Goal: Navigation & Orientation: Find specific page/section

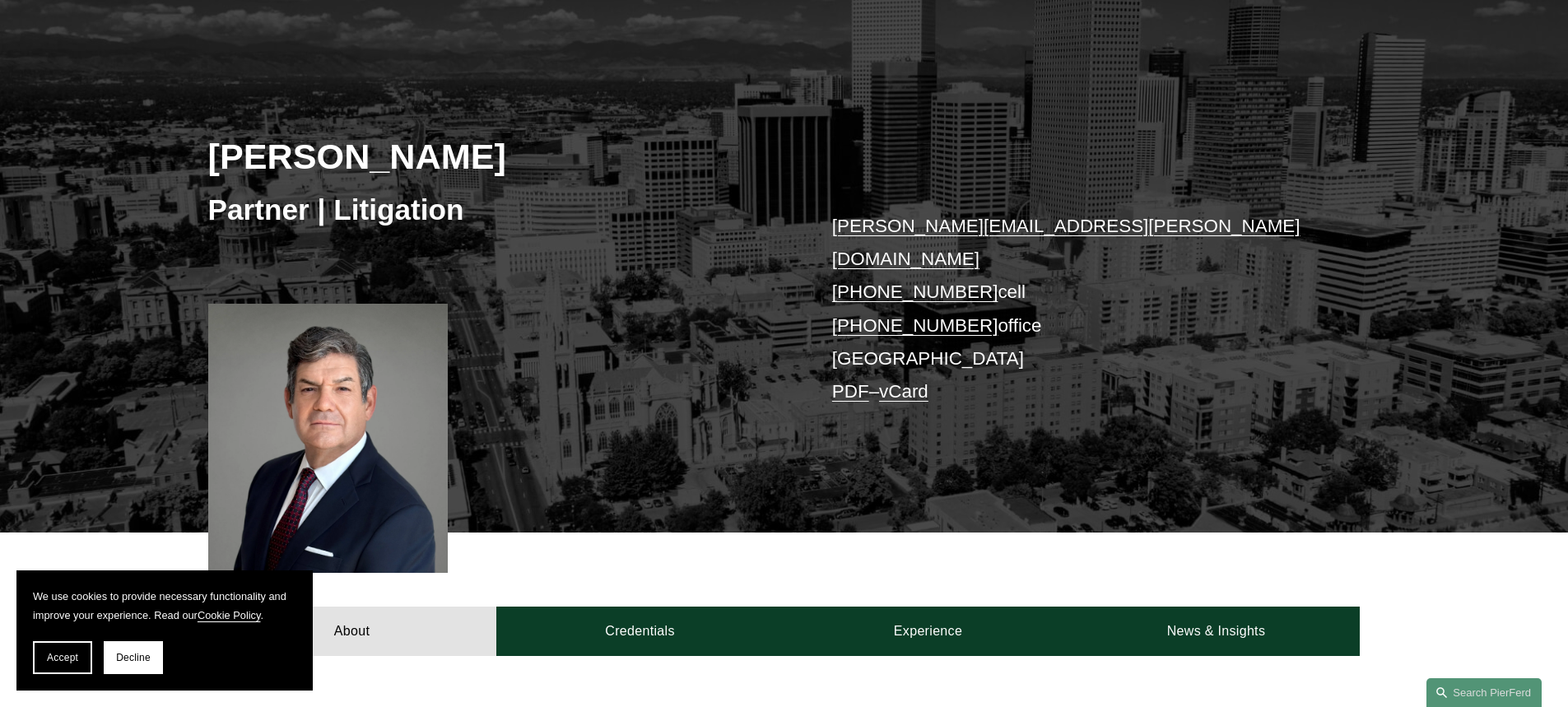
scroll to position [329, 0]
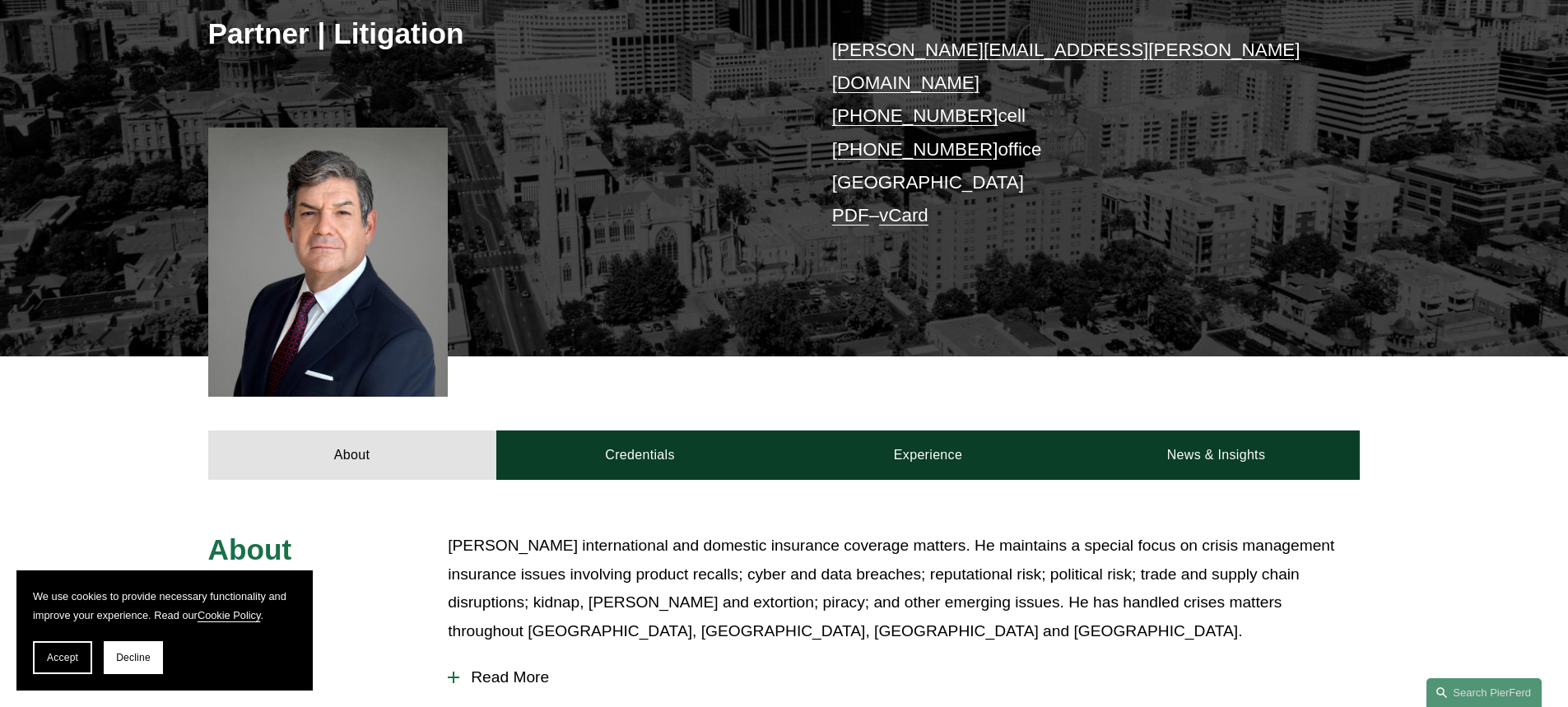
click at [324, 212] on div at bounding box center [328, 261] width 240 height 269
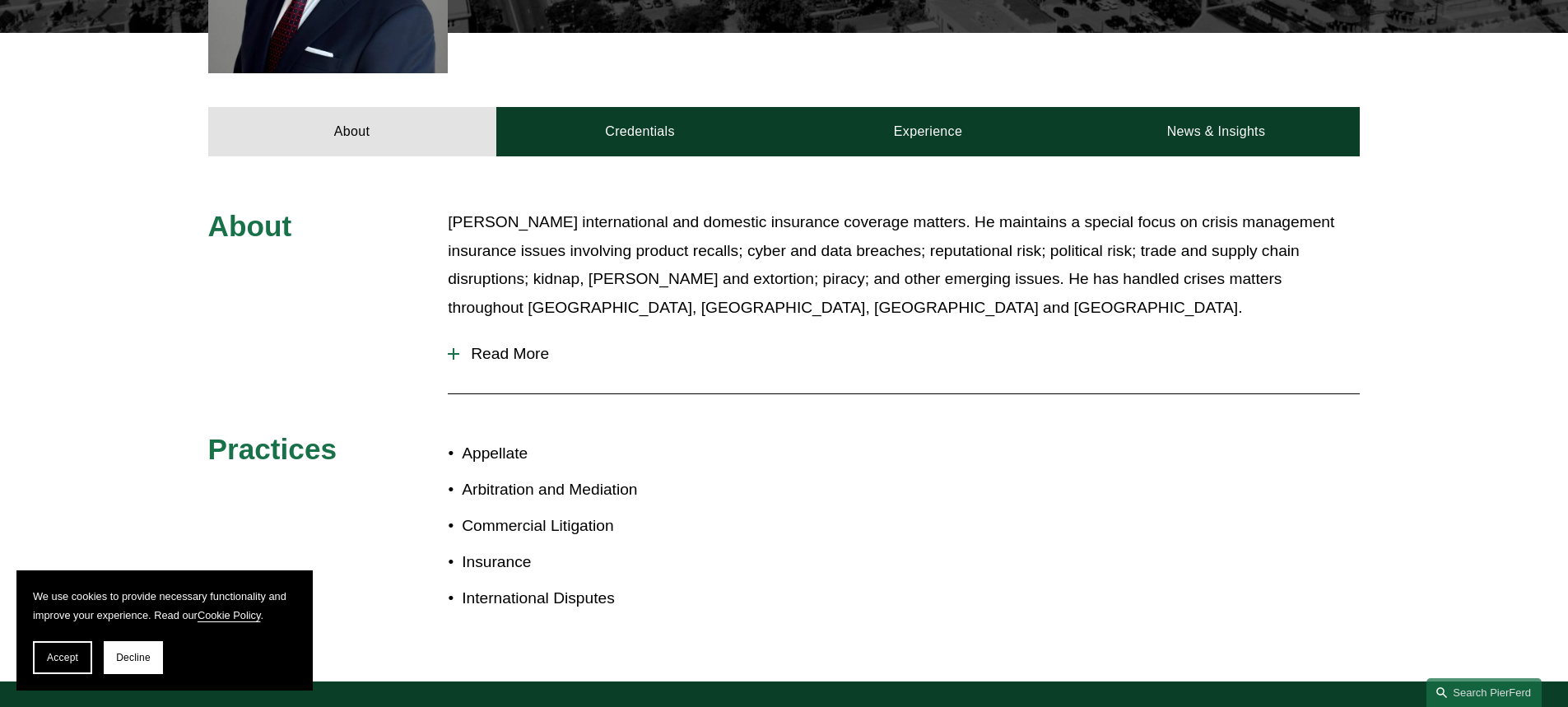
scroll to position [659, 0]
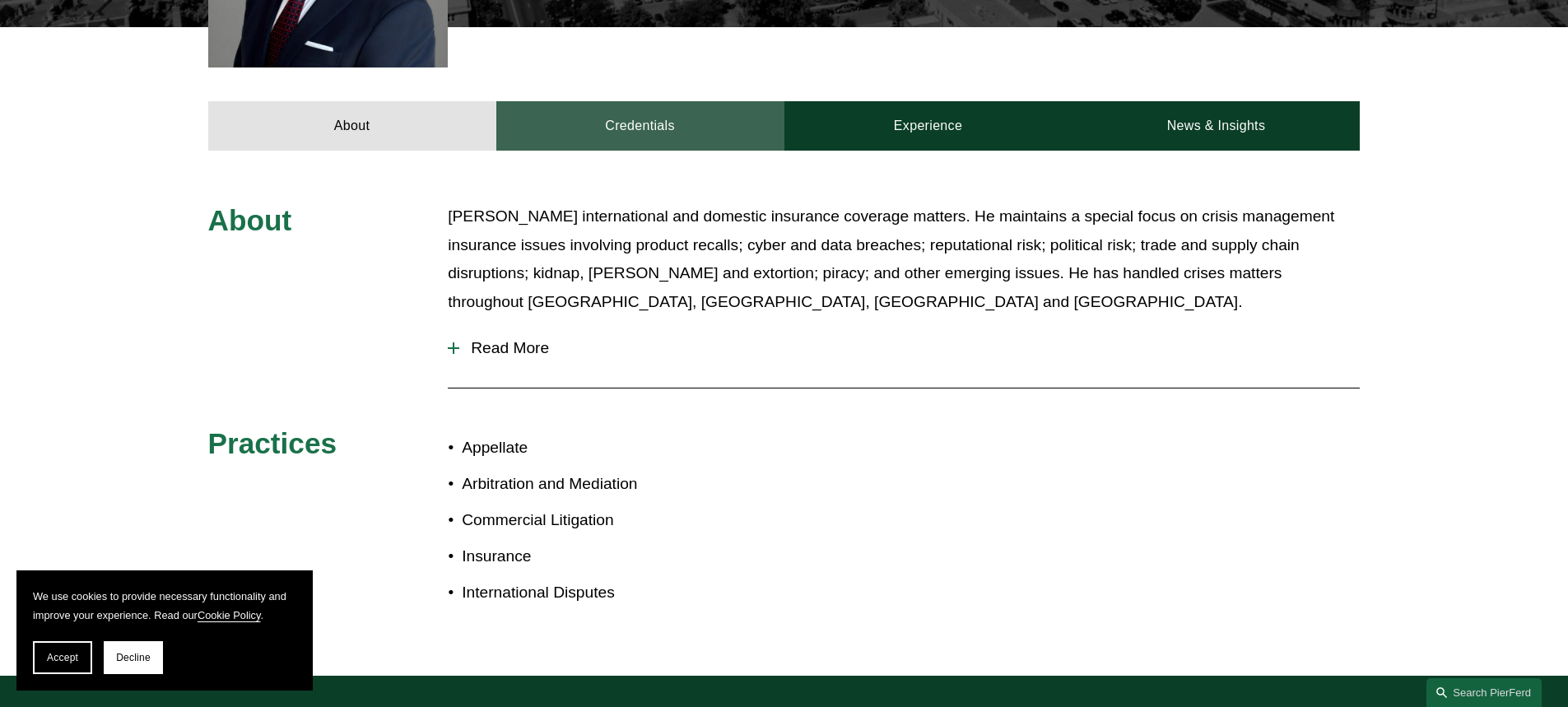
click at [571, 109] on link "Credentials" at bounding box center [640, 126] width 288 height 49
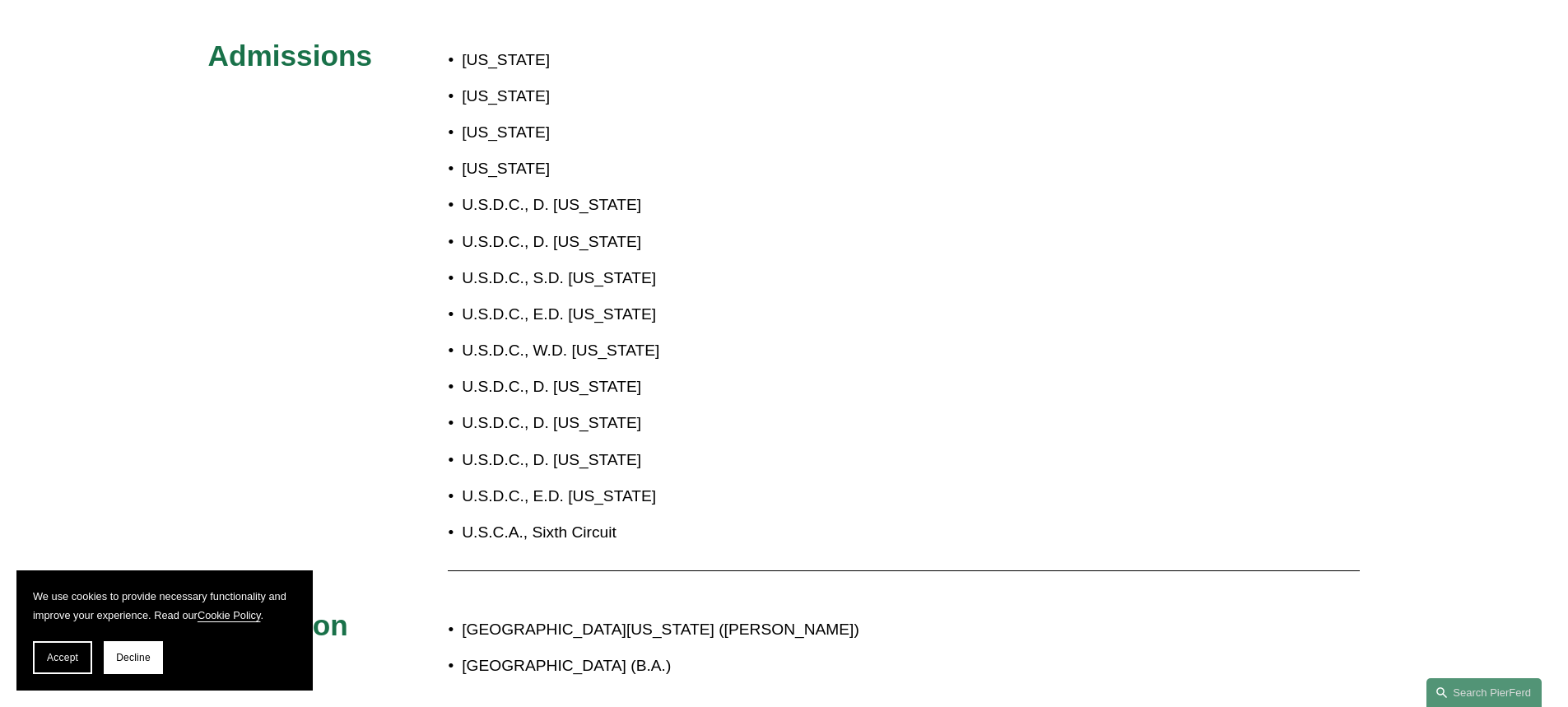
scroll to position [329, 0]
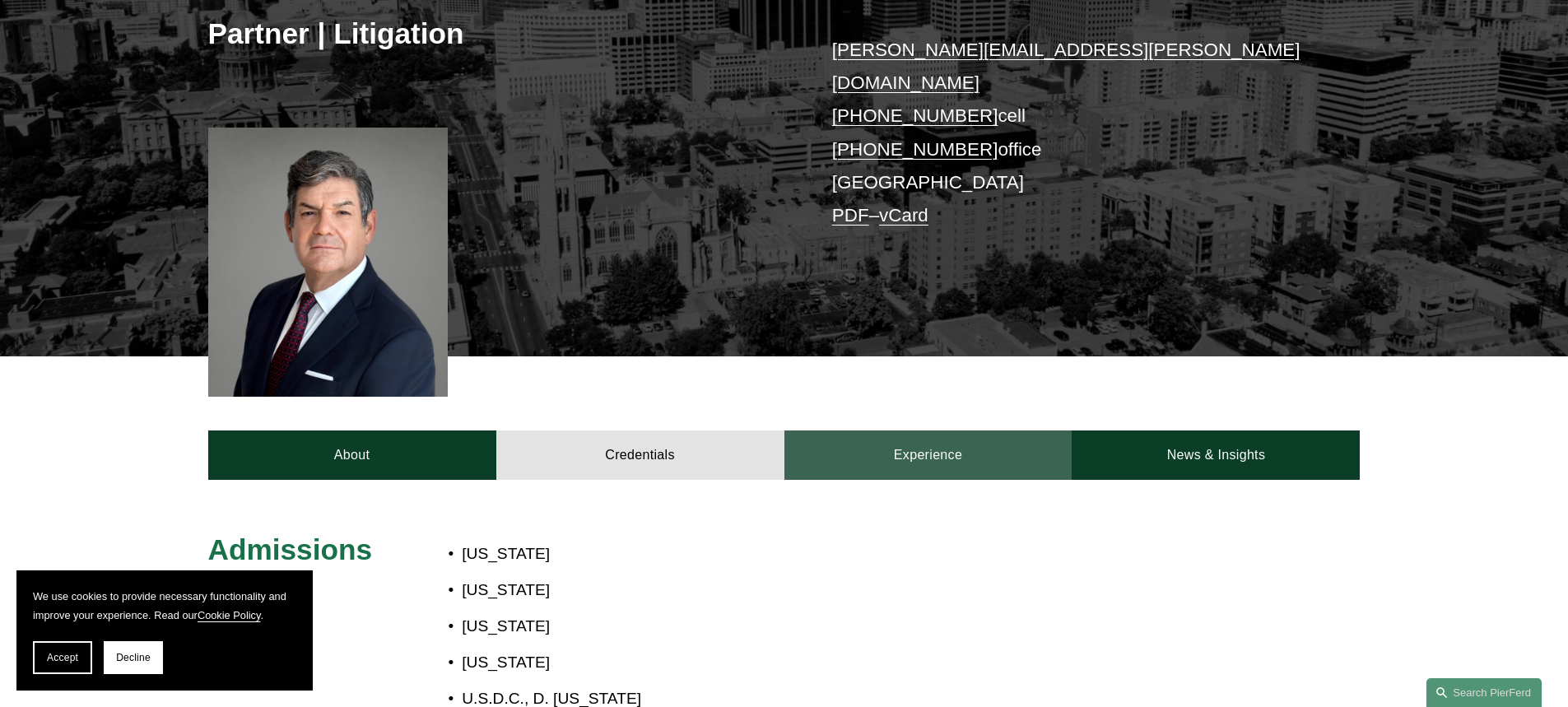
click at [965, 431] on link "Experience" at bounding box center [928, 456] width 288 height 49
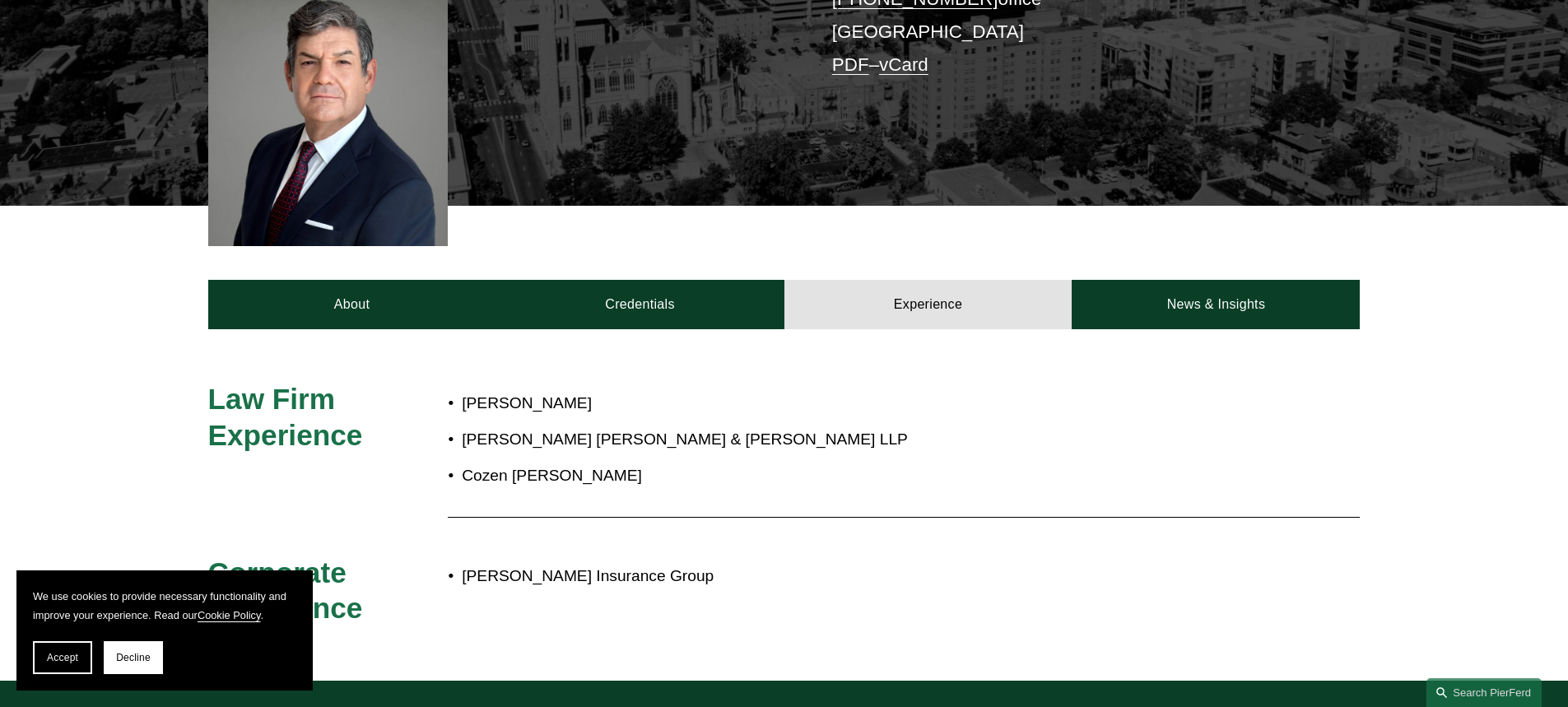
scroll to position [494, 0]
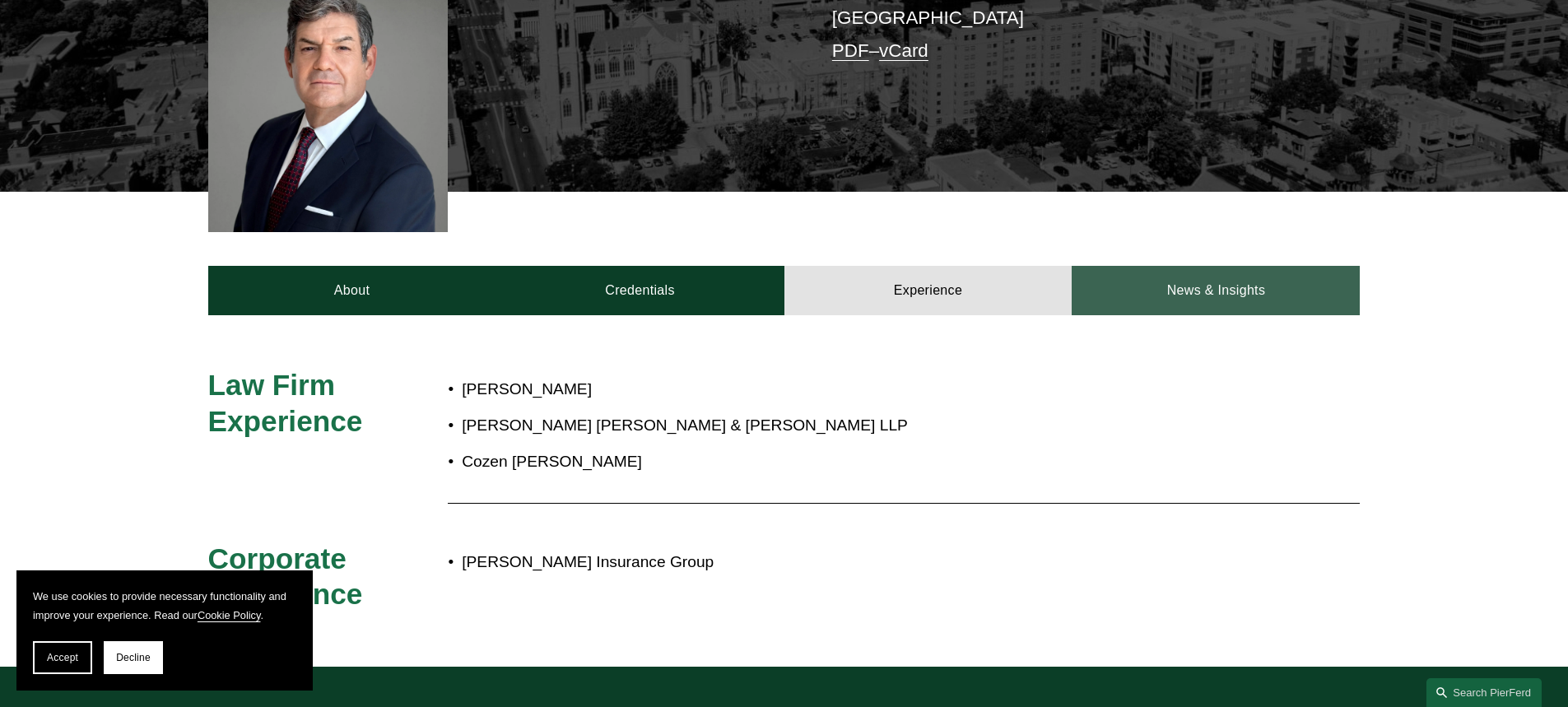
click at [1194, 266] on link "News & Insights" at bounding box center [1215, 291] width 288 height 49
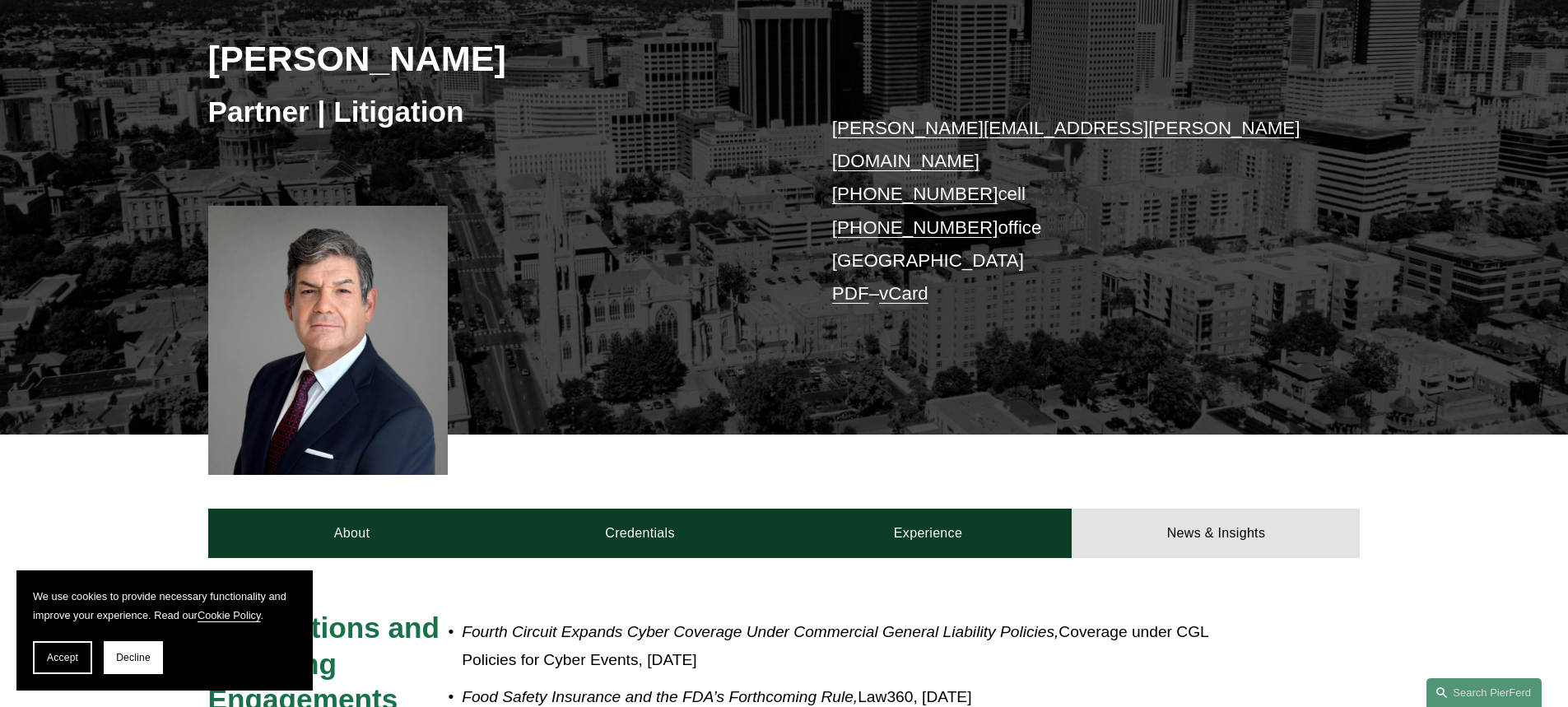
scroll to position [247, 0]
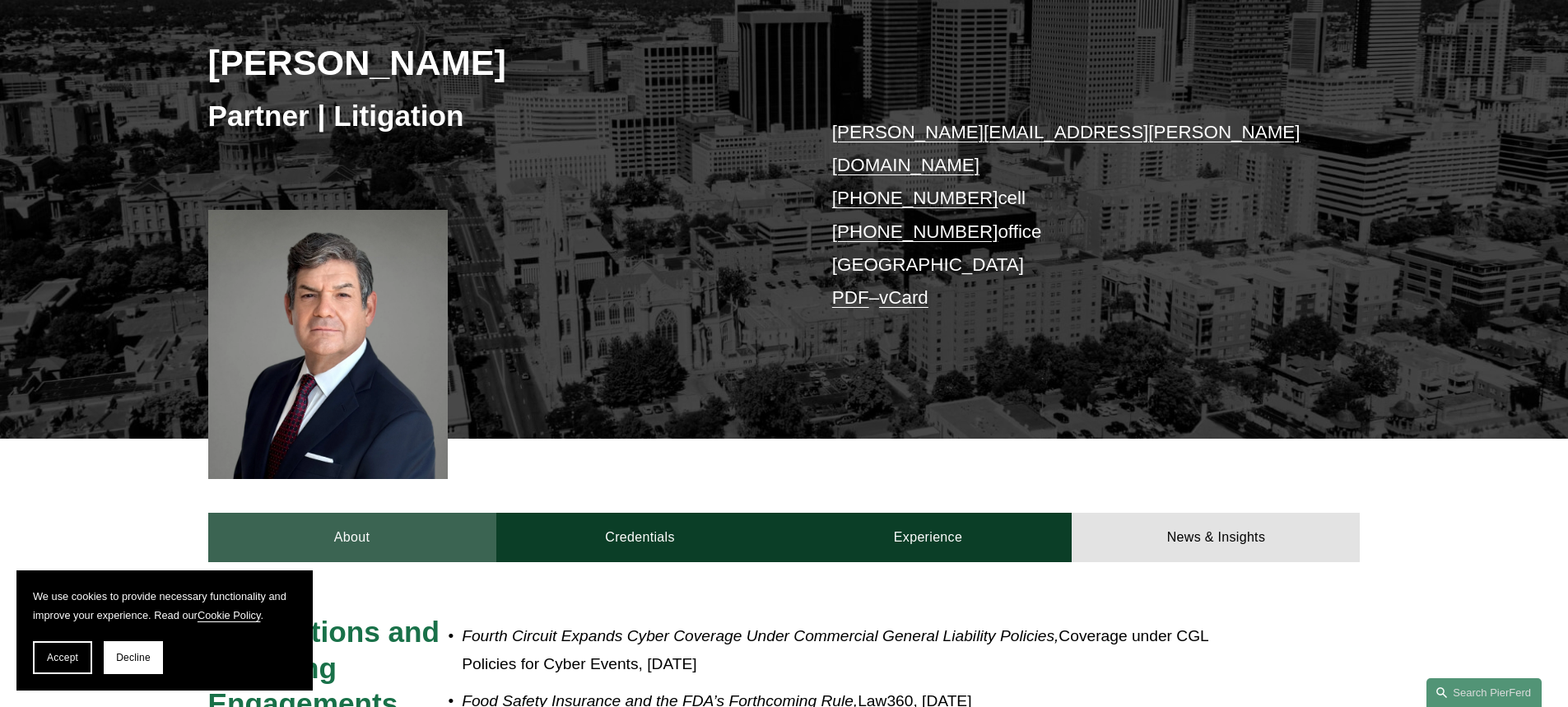
click at [331, 513] on link "About" at bounding box center [352, 537] width 288 height 49
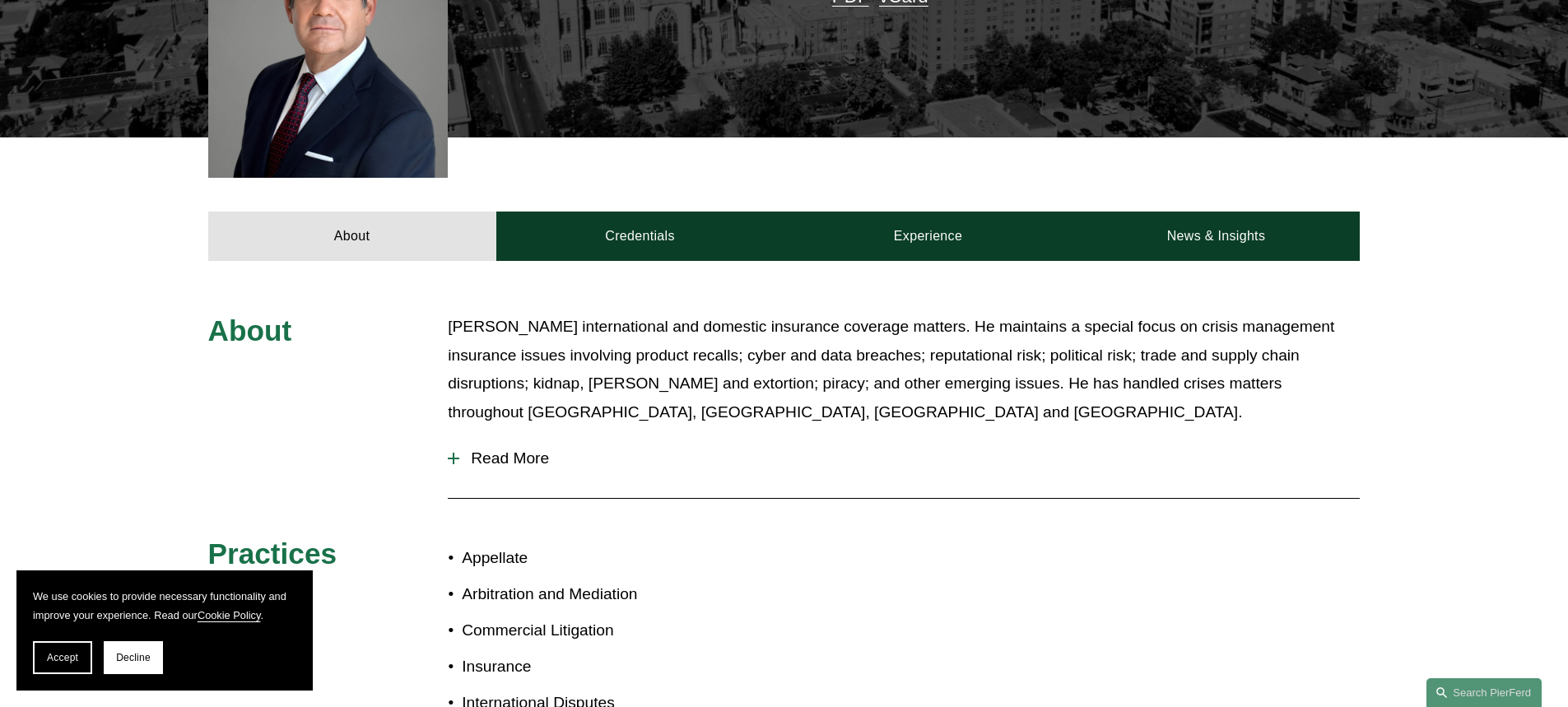
scroll to position [576, 0]
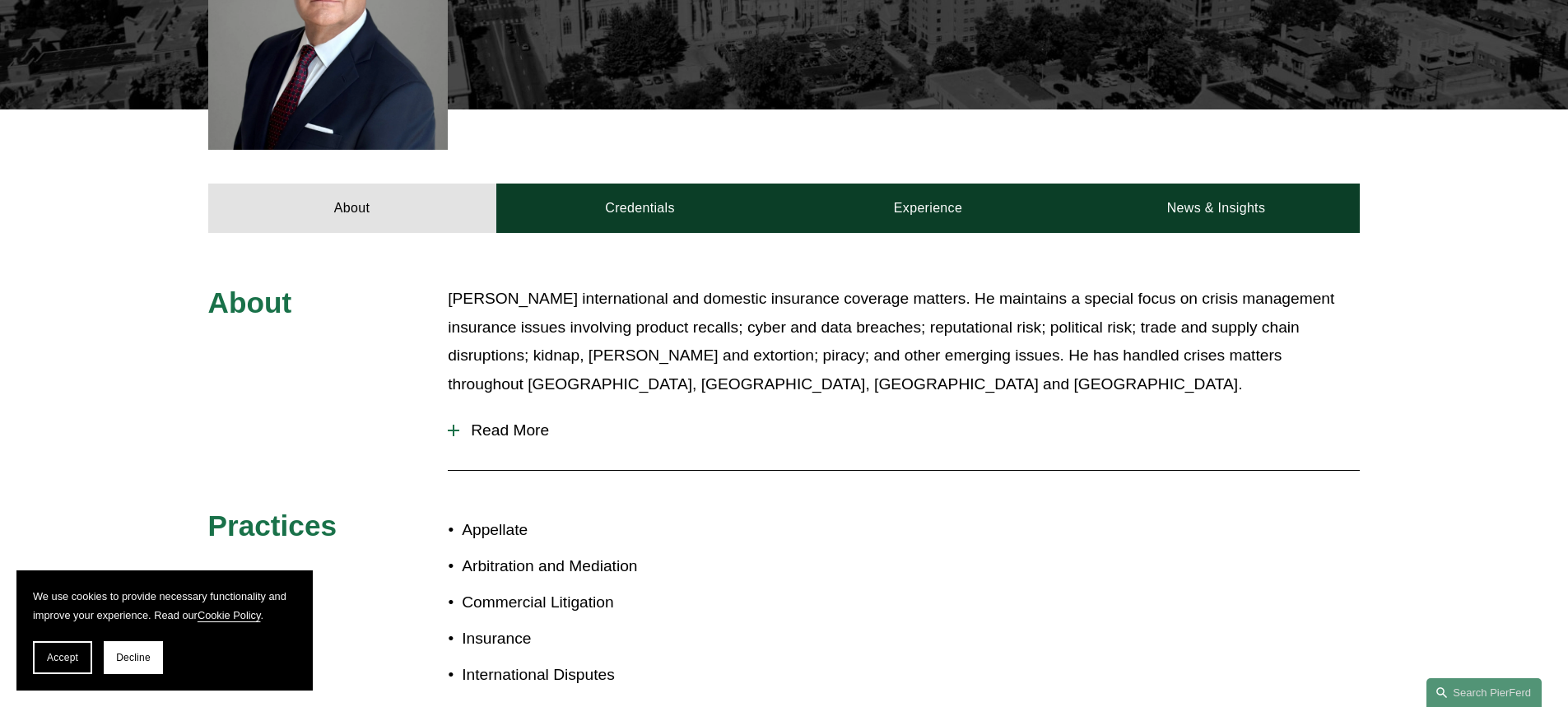
click at [530, 421] on span "Read More" at bounding box center [909, 430] width 900 height 18
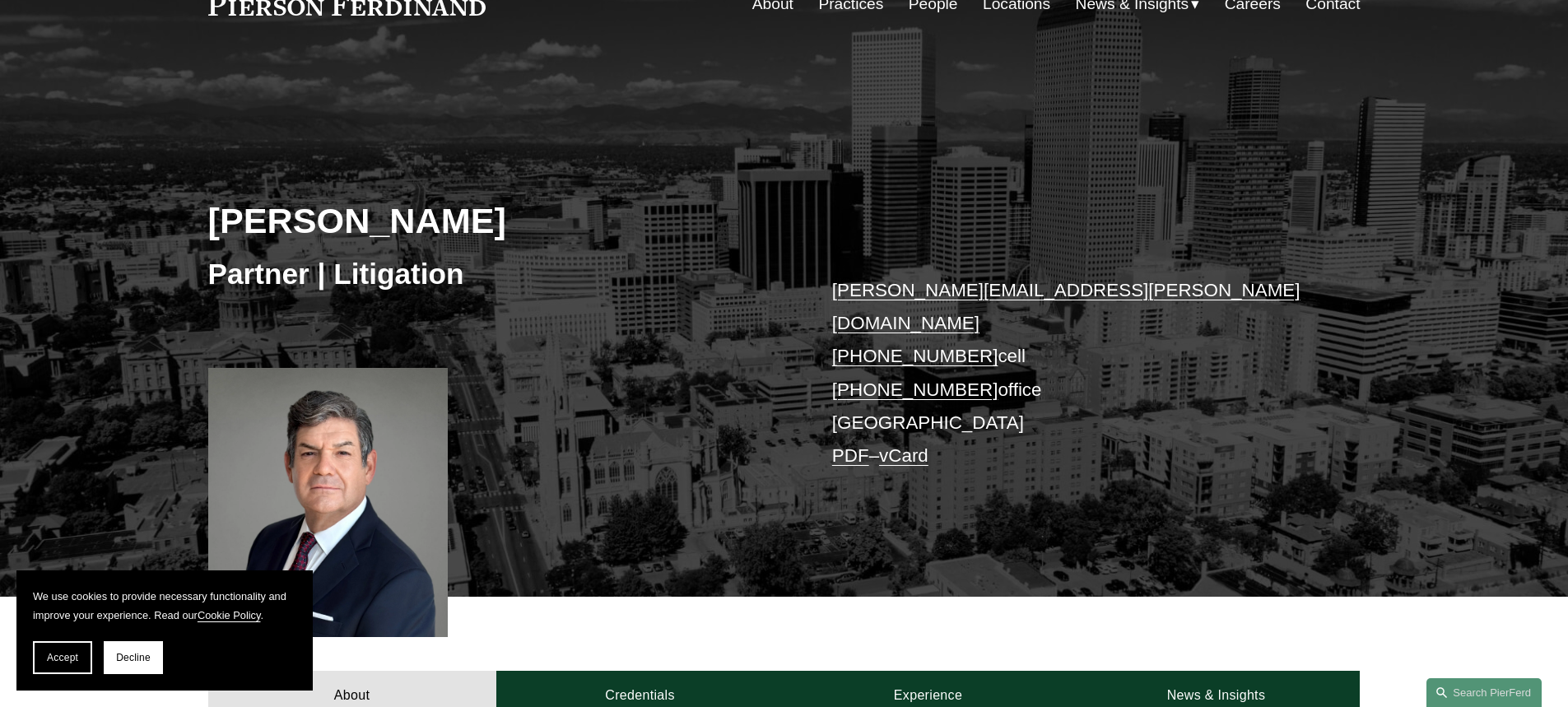
scroll to position [0, 0]
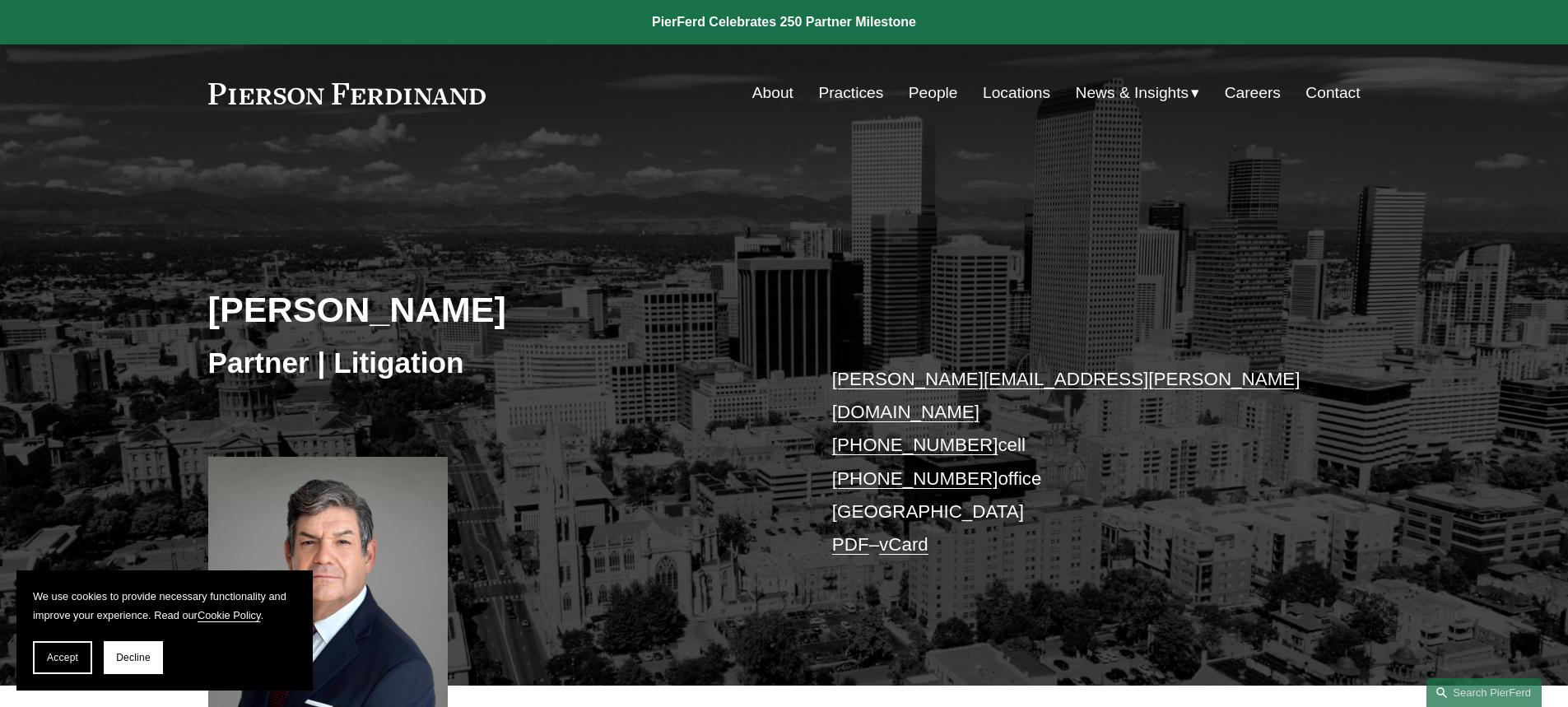
click at [1046, 86] on nav "About Practices People Locations News & Insights News Insights Blogs Careers Co…" at bounding box center [1056, 93] width 608 height 32
click at [1036, 93] on link "Locations" at bounding box center [1016, 93] width 67 height 32
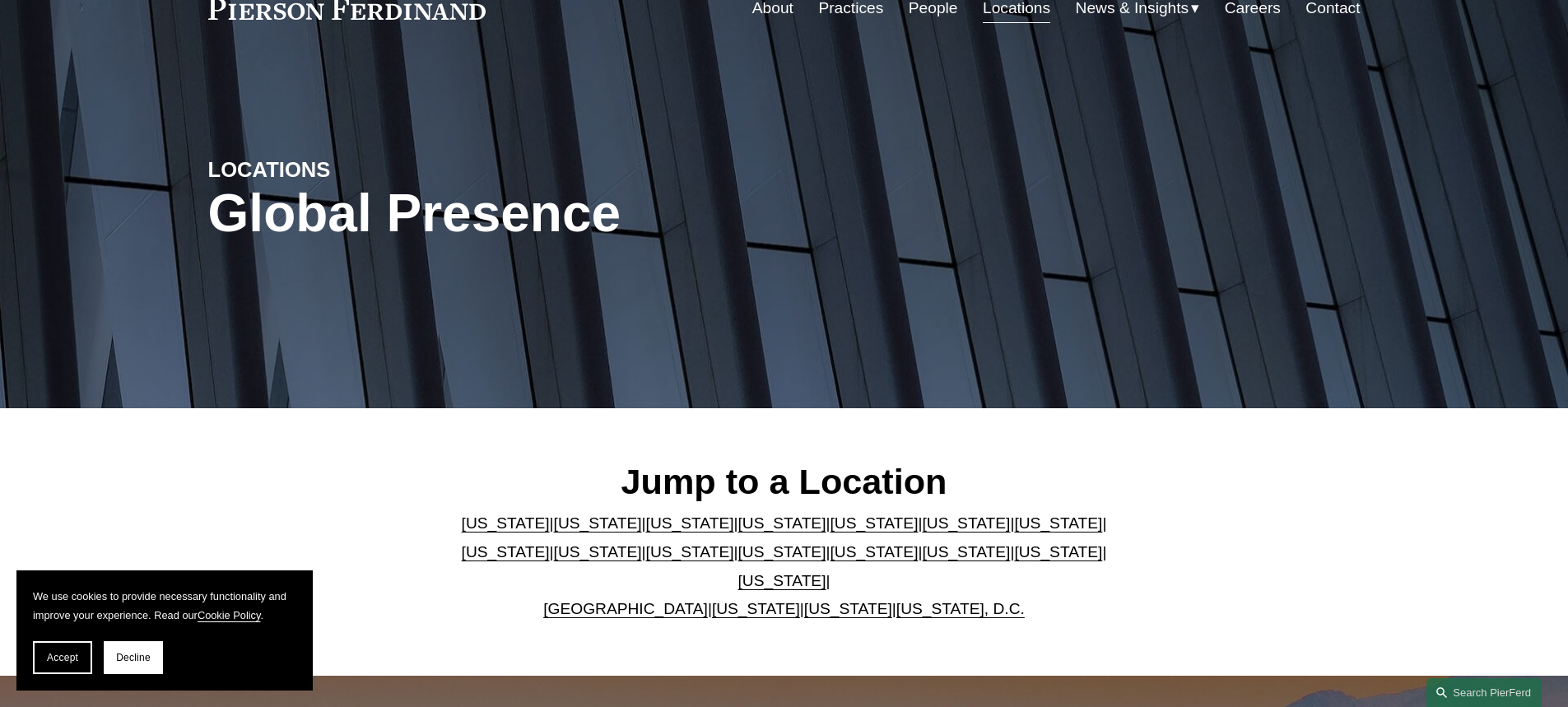
scroll to position [165, 0]
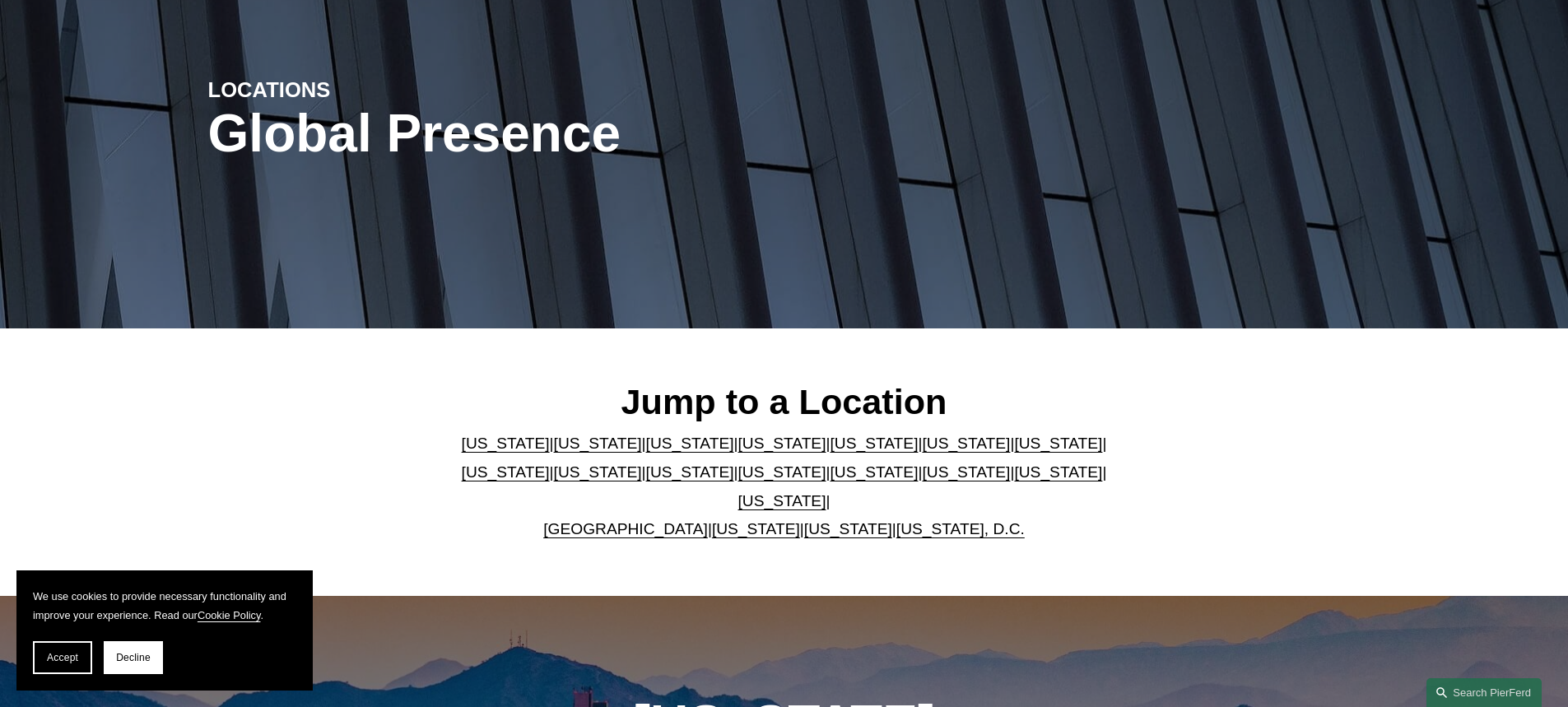
click at [661, 452] on link "[US_STATE]" at bounding box center [689, 444] width 88 height 18
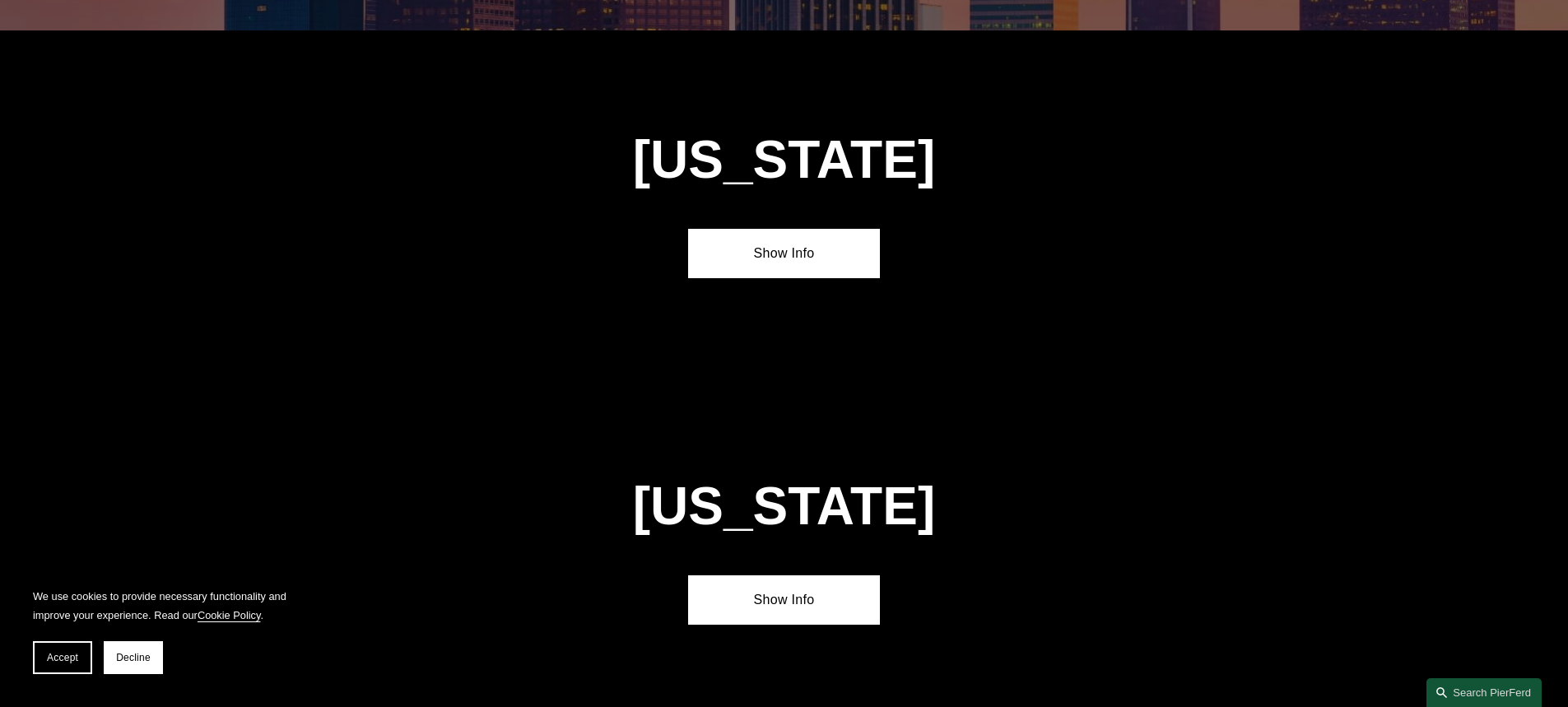
scroll to position [1441, 0]
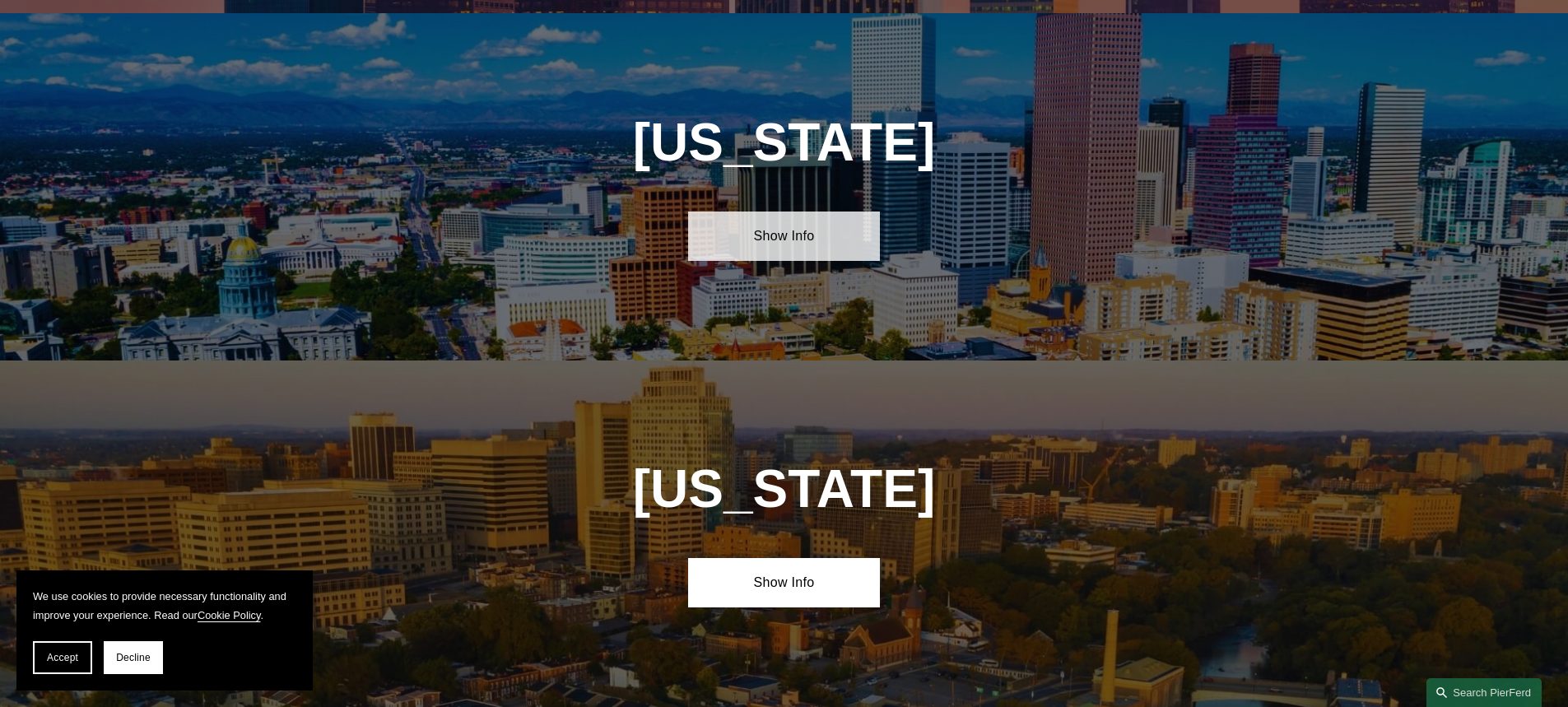
click at [785, 227] on link "Show Info" at bounding box center [784, 237] width 192 height 49
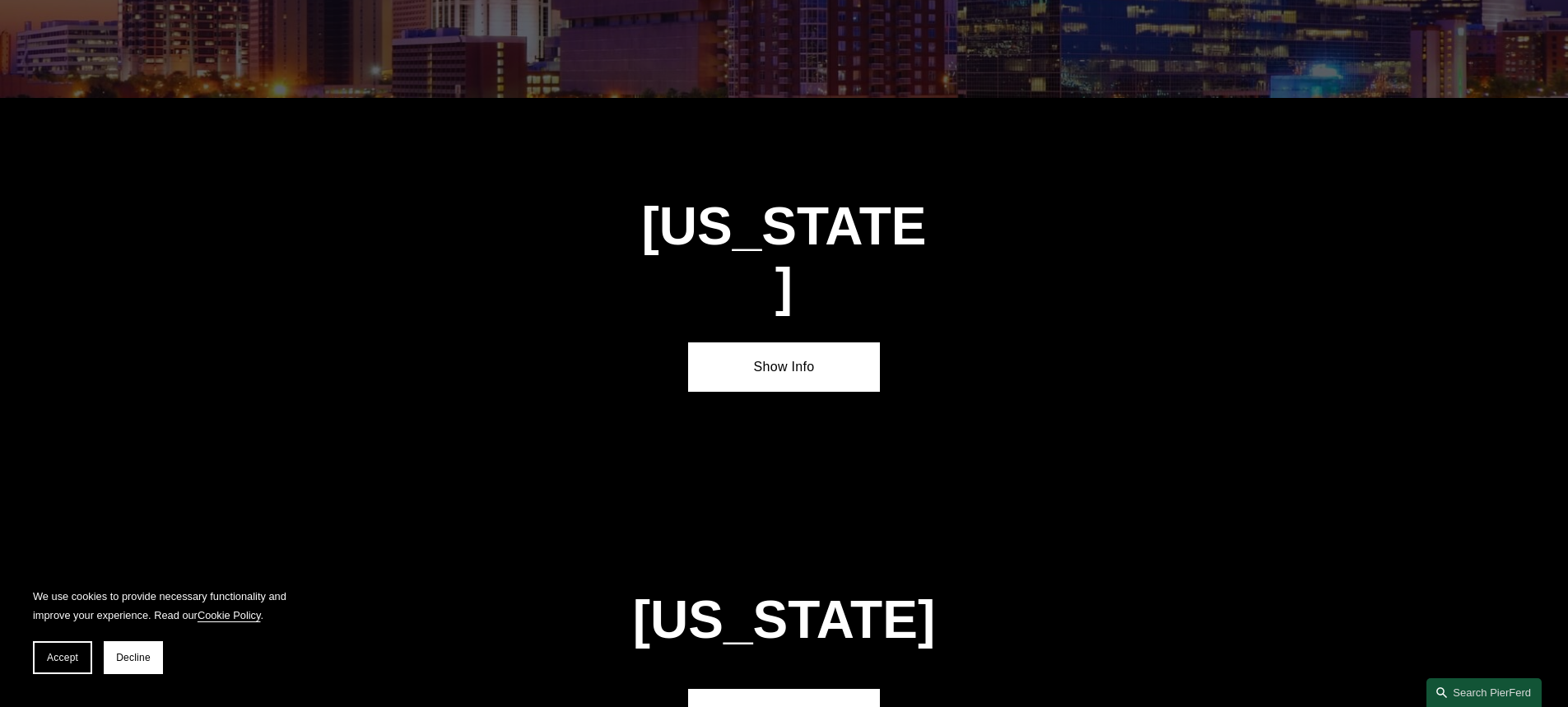
scroll to position [3417, 0]
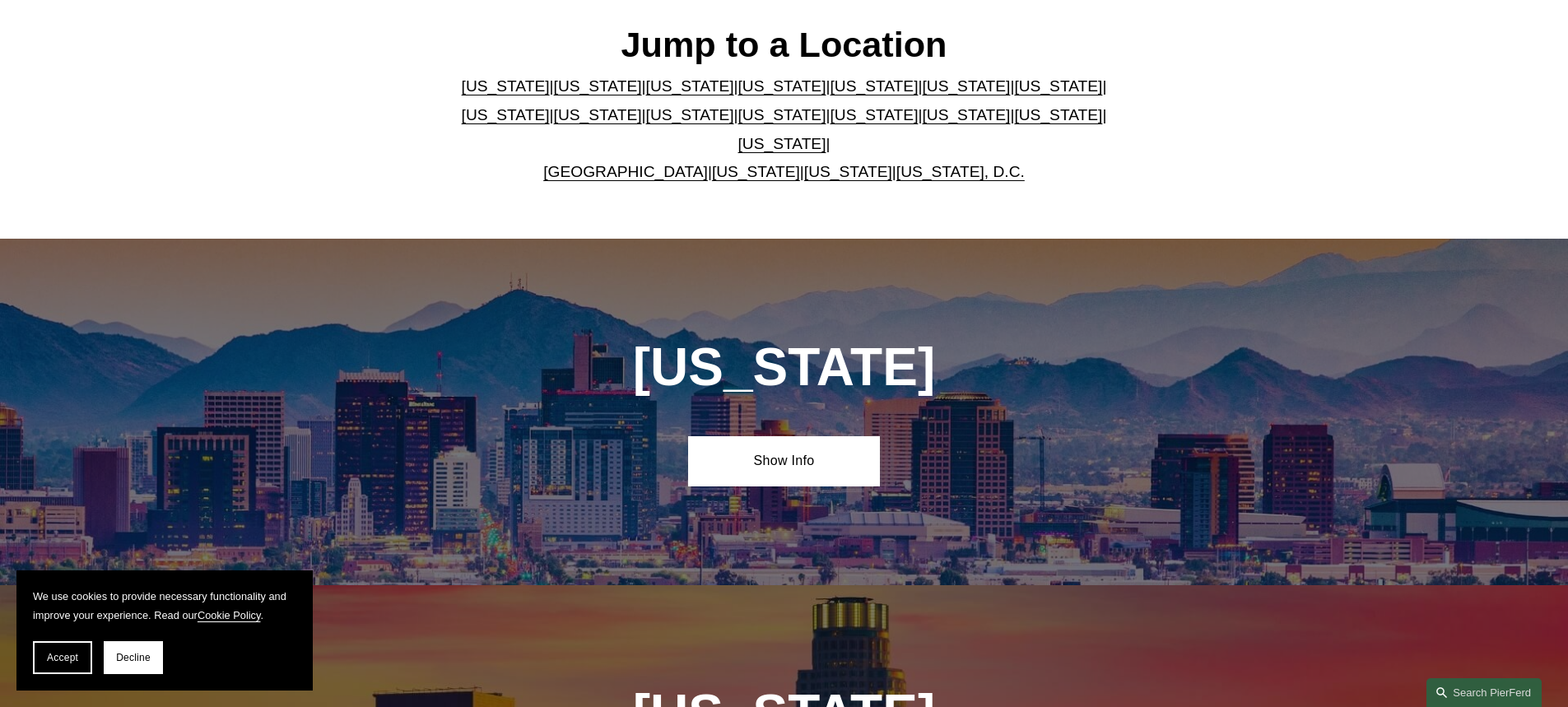
scroll to position [385, 0]
